Goal: Transaction & Acquisition: Download file/media

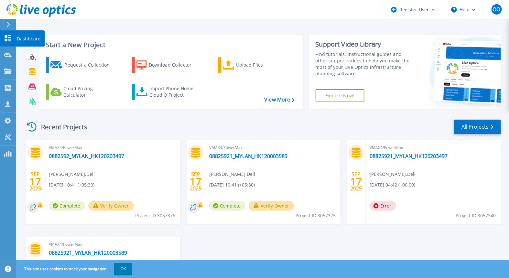
click at [6, 43] on link "Dashboard Dashboard" at bounding box center [8, 38] width 16 height 16
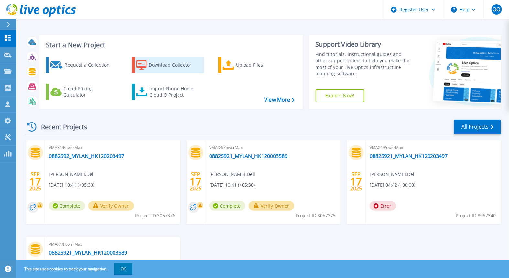
click at [164, 65] on div "Download Collector" at bounding box center [175, 65] width 52 height 13
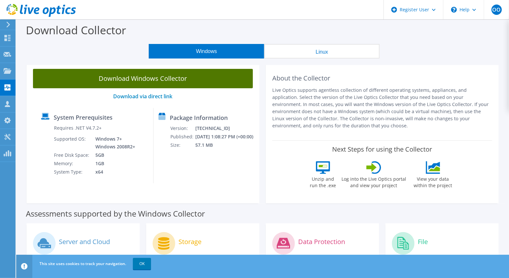
click at [141, 80] on link "Download Windows Collector" at bounding box center [143, 78] width 220 height 19
